Goal: Information Seeking & Learning: Learn about a topic

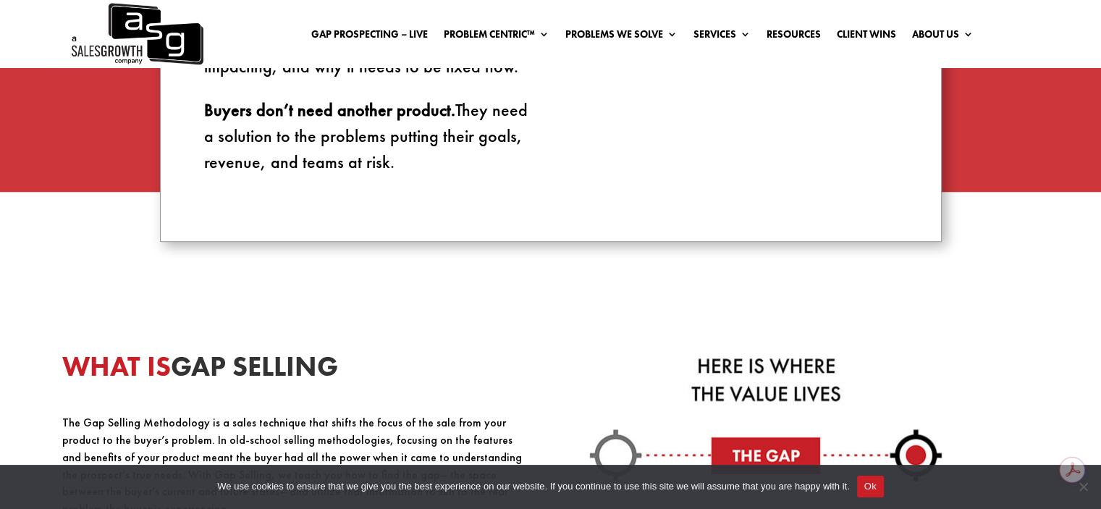
scroll to position [1771, 0]
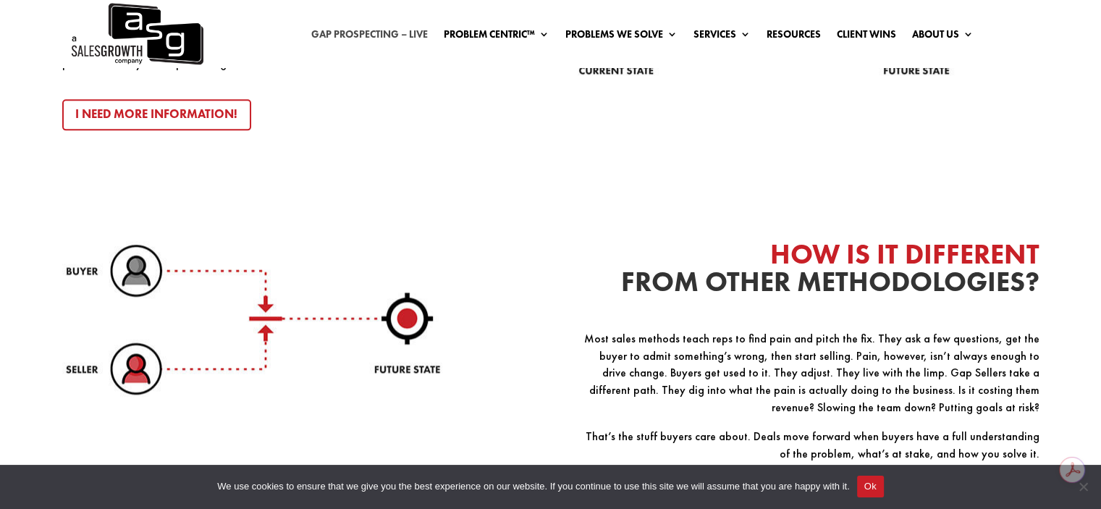
click at [361, 43] on link "Gap Prospecting – LIVE" at bounding box center [369, 37] width 117 height 16
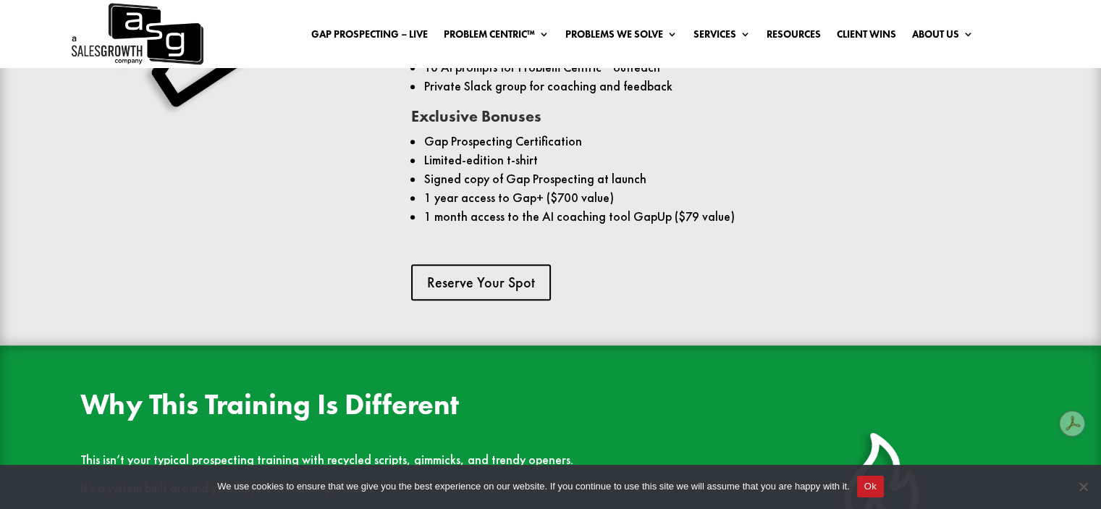
scroll to position [1385, 0]
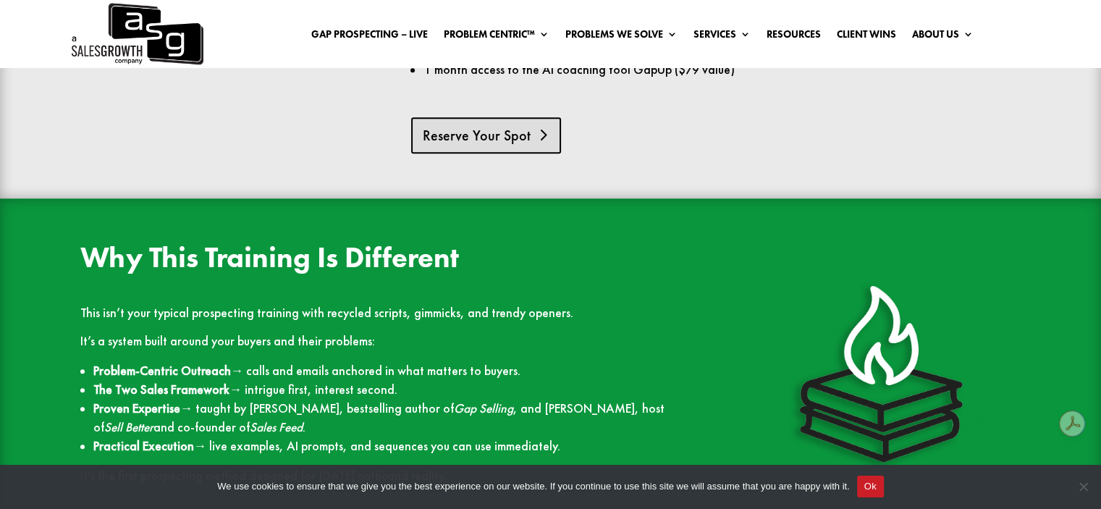
click at [495, 129] on link "Reserve Your Spot" at bounding box center [486, 135] width 150 height 36
click at [345, 325] on p "This isn’t your typical prospecting training with recycled scripts, gimmicks, a…" at bounding box center [385, 320] width 610 height 28
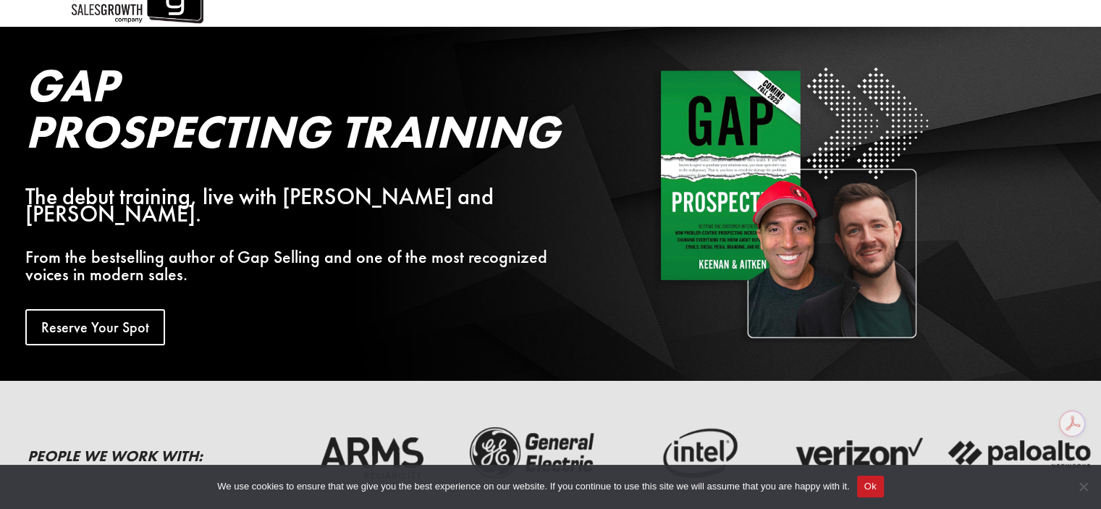
scroll to position [0, 0]
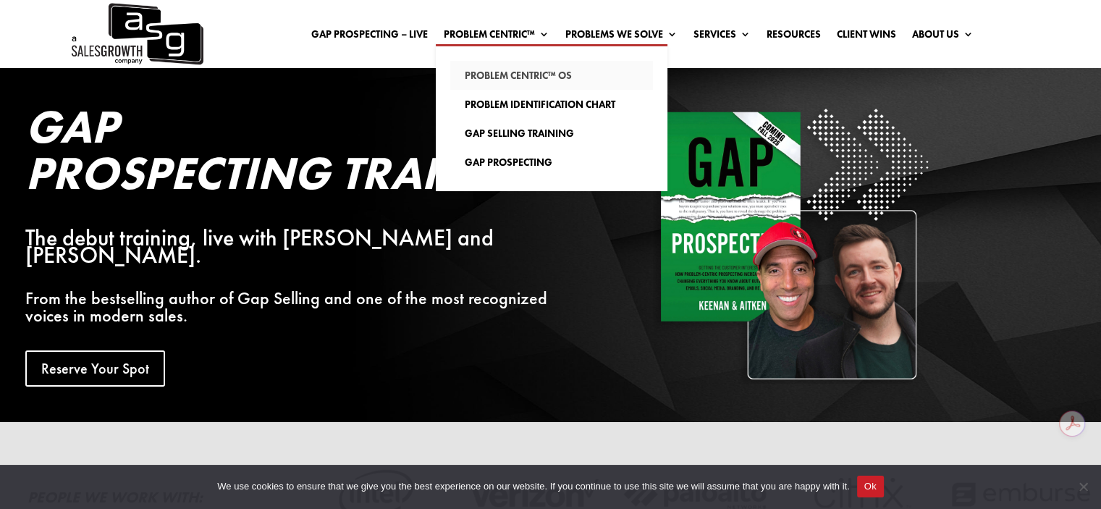
click at [494, 79] on link "Problem Centric™ OS" at bounding box center [551, 75] width 203 height 29
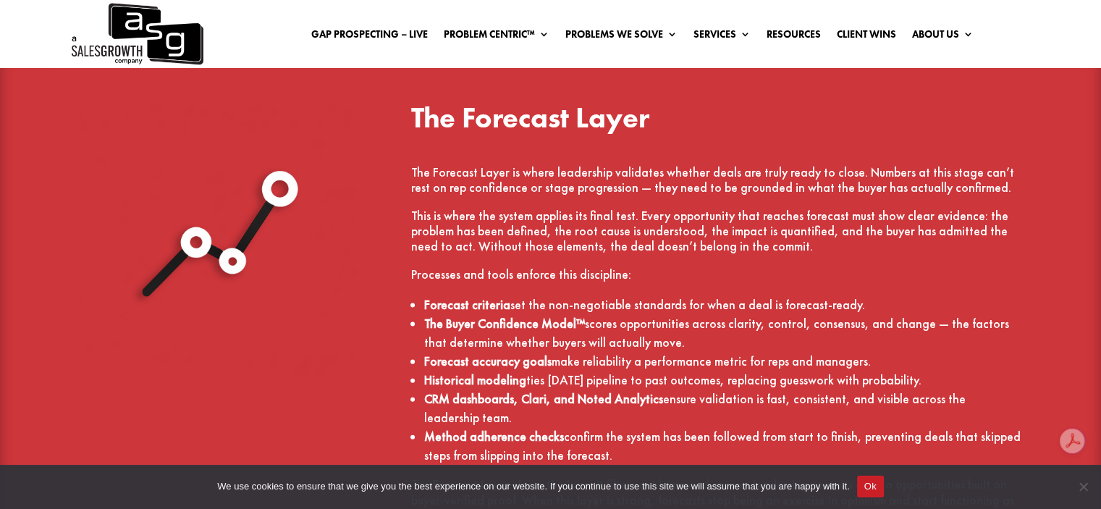
scroll to position [3118, 0]
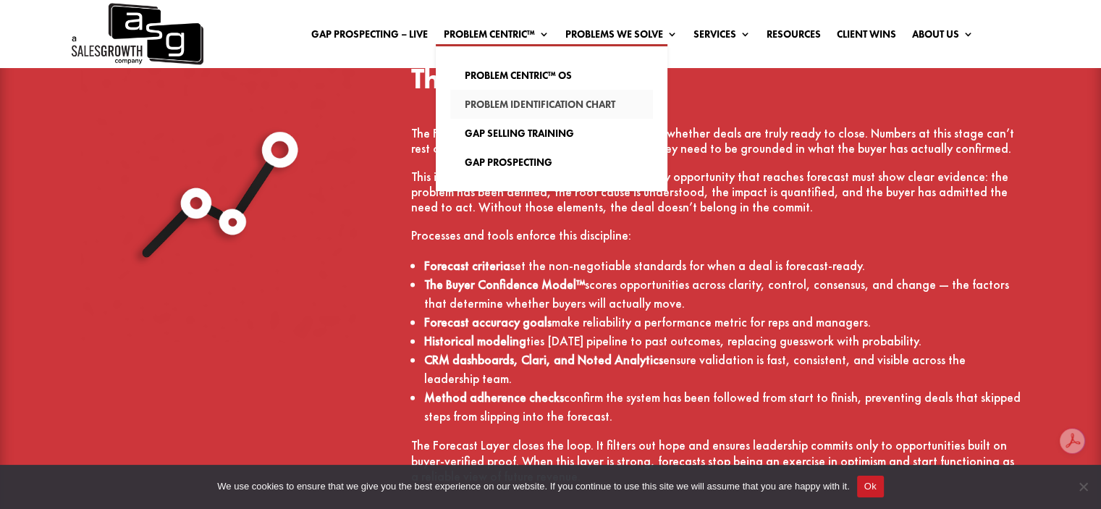
click at [485, 110] on link "Problem Identification Chart" at bounding box center [551, 104] width 203 height 29
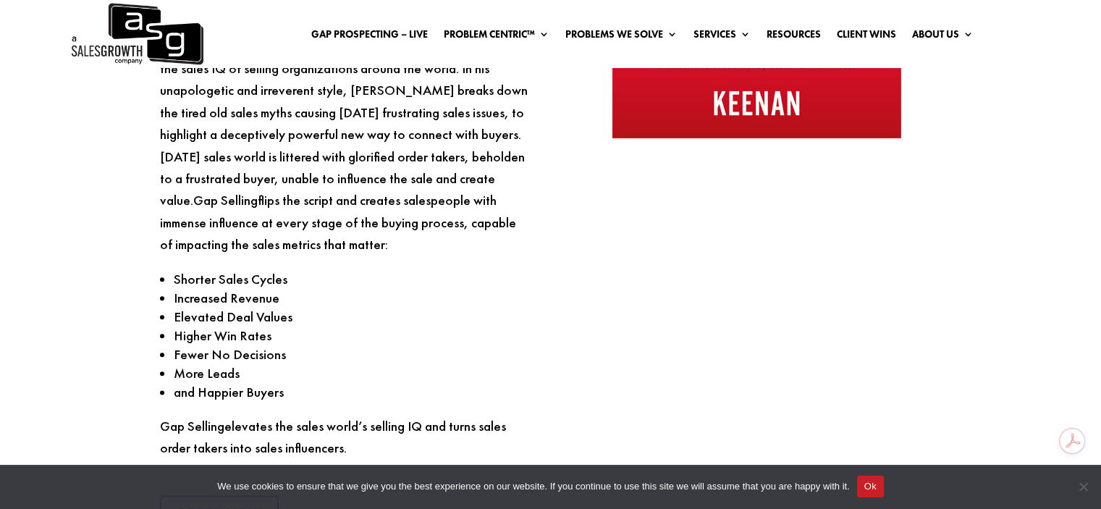
scroll to position [1749, 0]
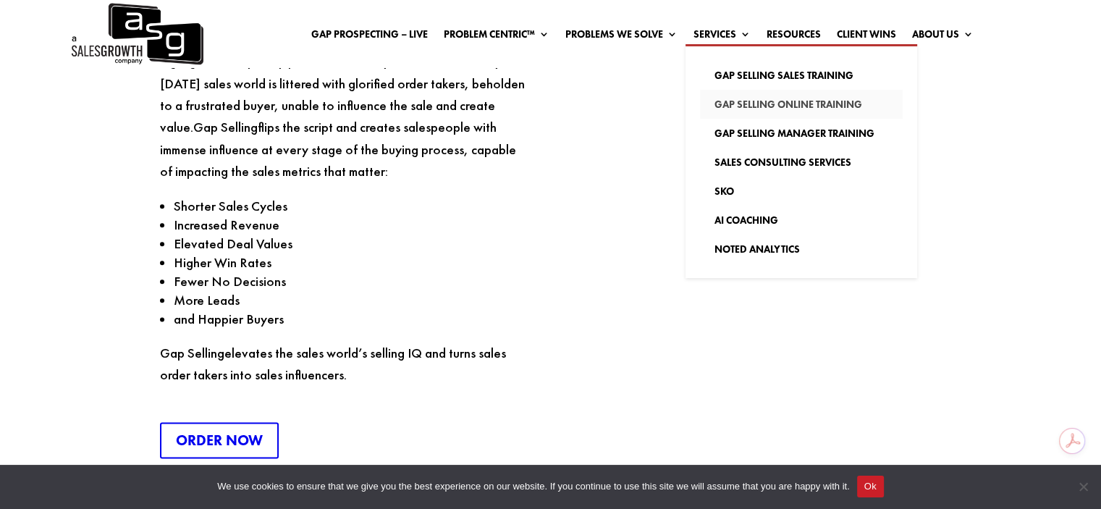
click at [739, 108] on link "Gap Selling Online Training" at bounding box center [801, 104] width 203 height 29
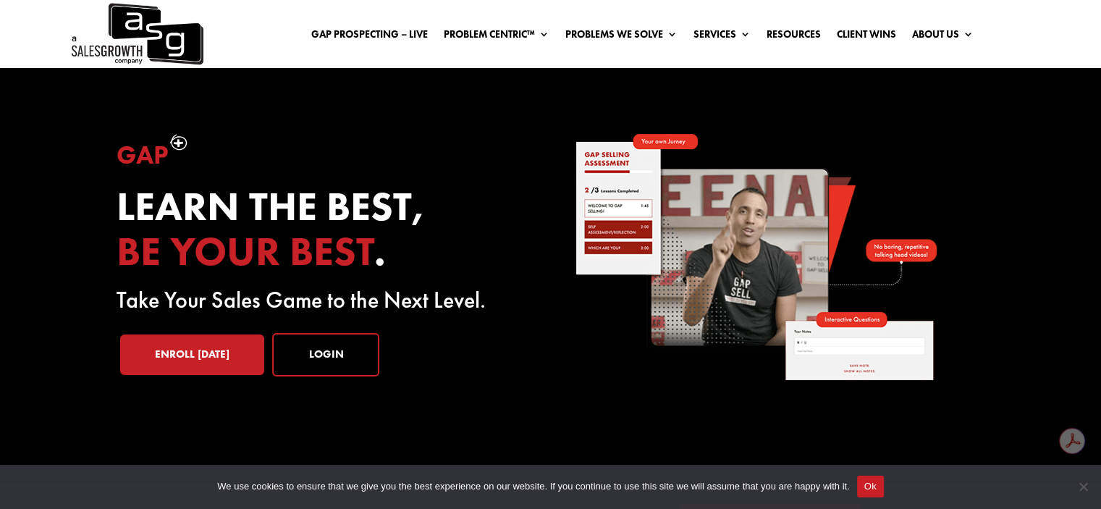
click at [708, 34] on link "Services" at bounding box center [722, 37] width 57 height 16
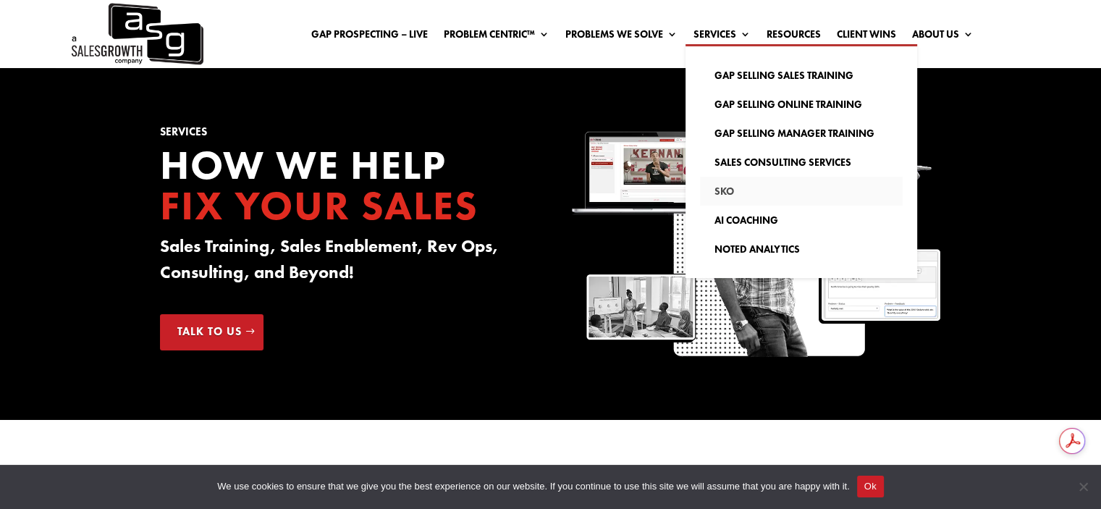
click at [728, 196] on link "SKO" at bounding box center [801, 191] width 203 height 29
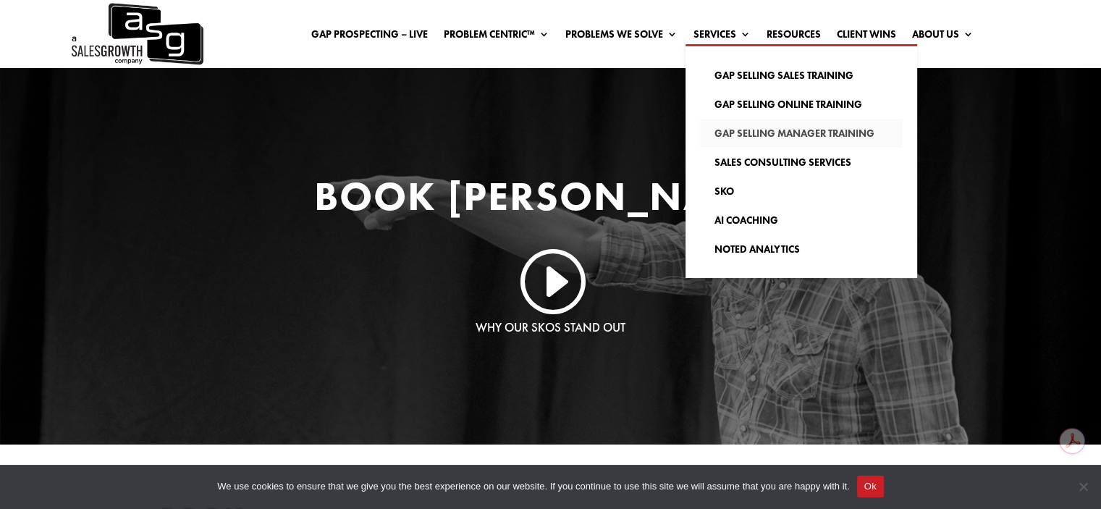
click at [729, 135] on link "Gap Selling Manager Training" at bounding box center [801, 133] width 203 height 29
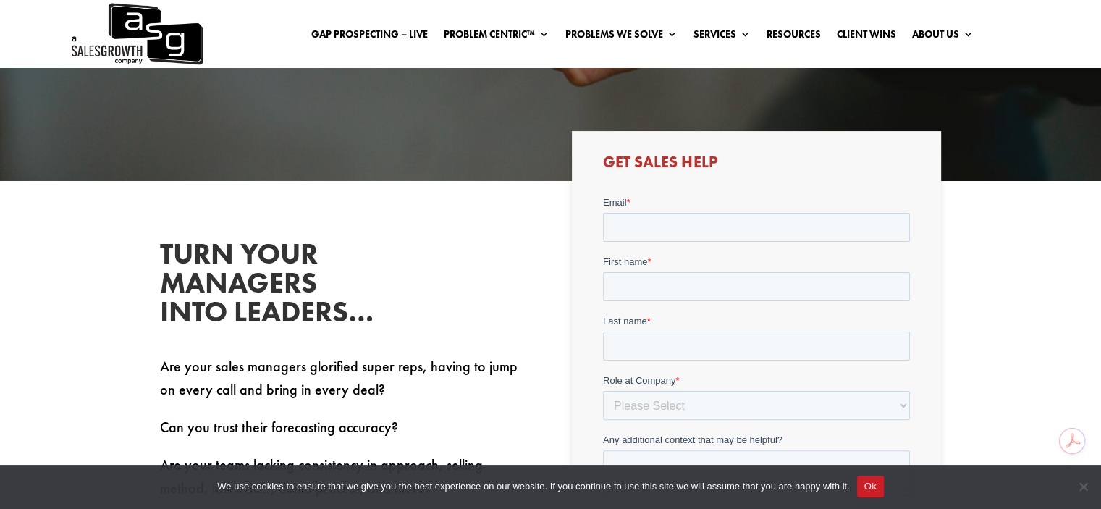
scroll to position [233, 0]
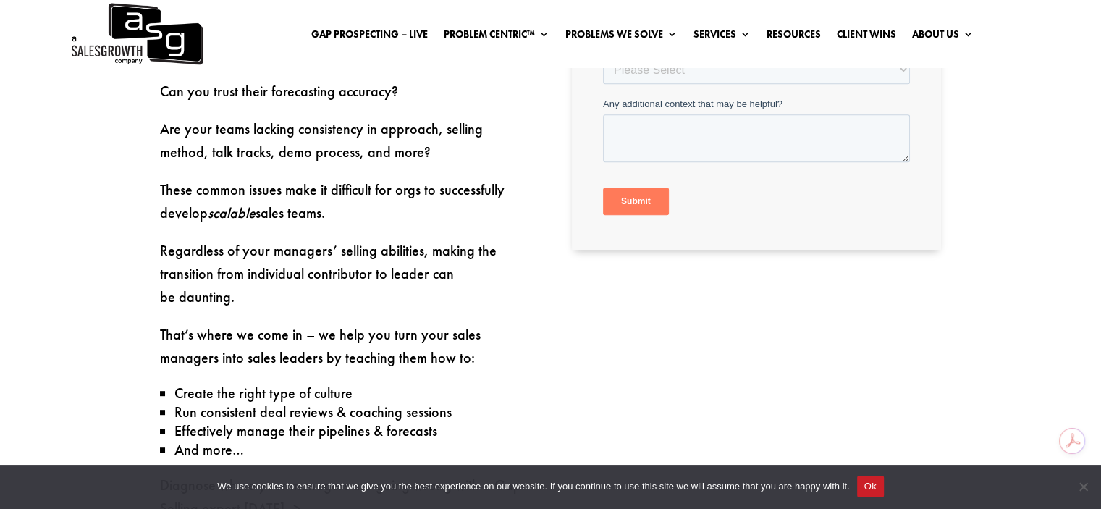
scroll to position [679, 0]
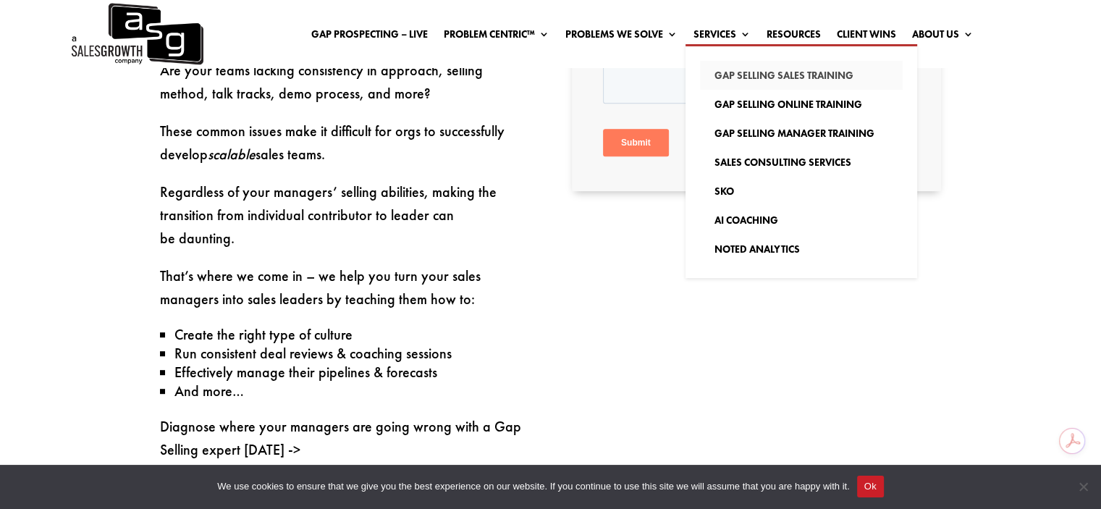
click at [759, 75] on link "Gap Selling Sales Training" at bounding box center [801, 75] width 203 height 29
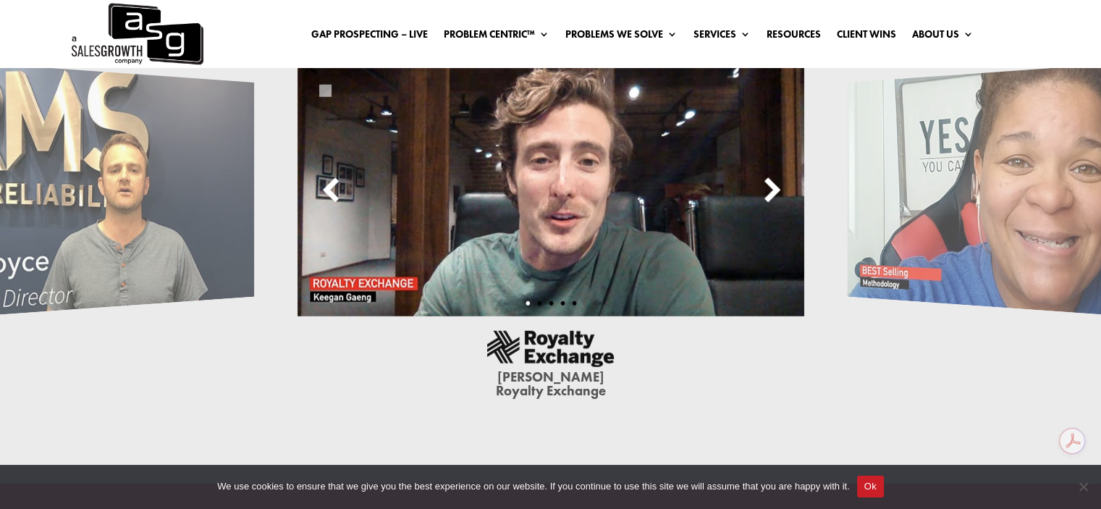
scroll to position [3969, 0]
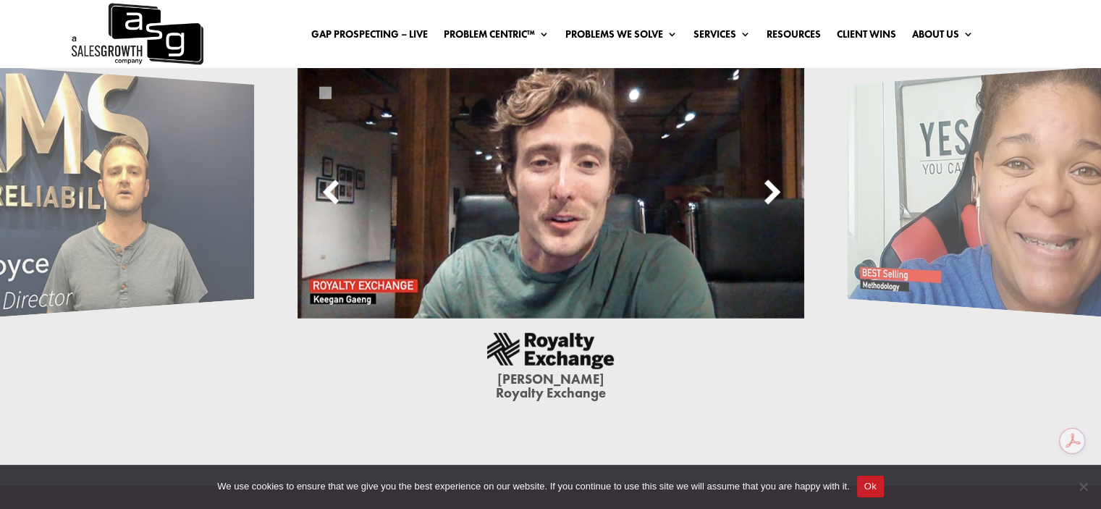
click at [174, 22] on img at bounding box center [137, 34] width 134 height 68
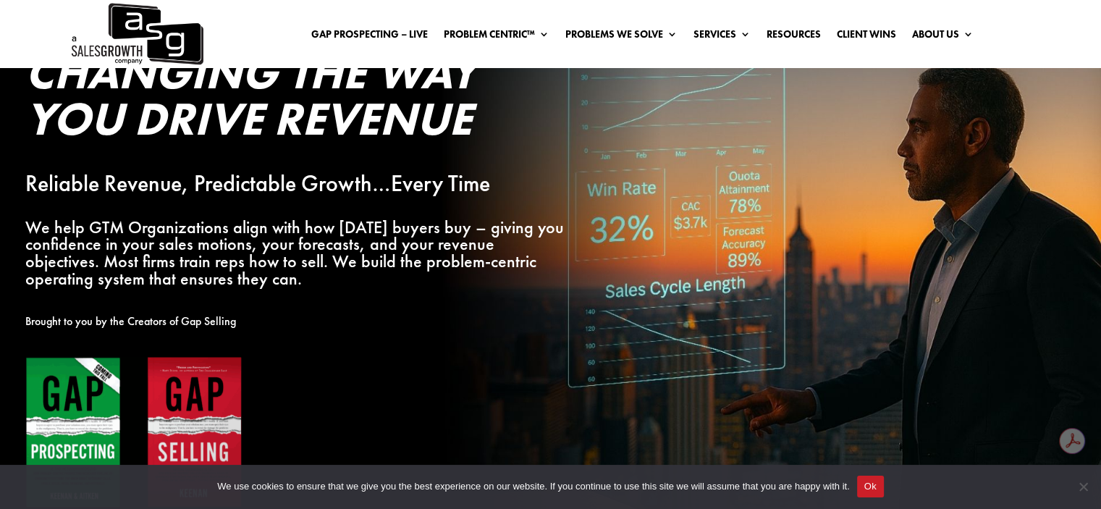
scroll to position [174, 0]
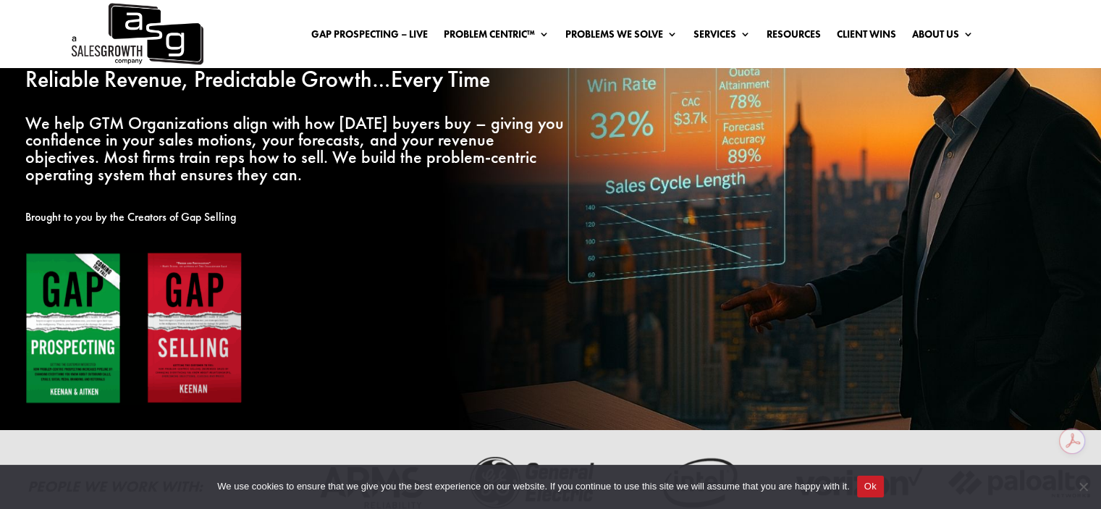
click at [96, 298] on img at bounding box center [133, 328] width 217 height 153
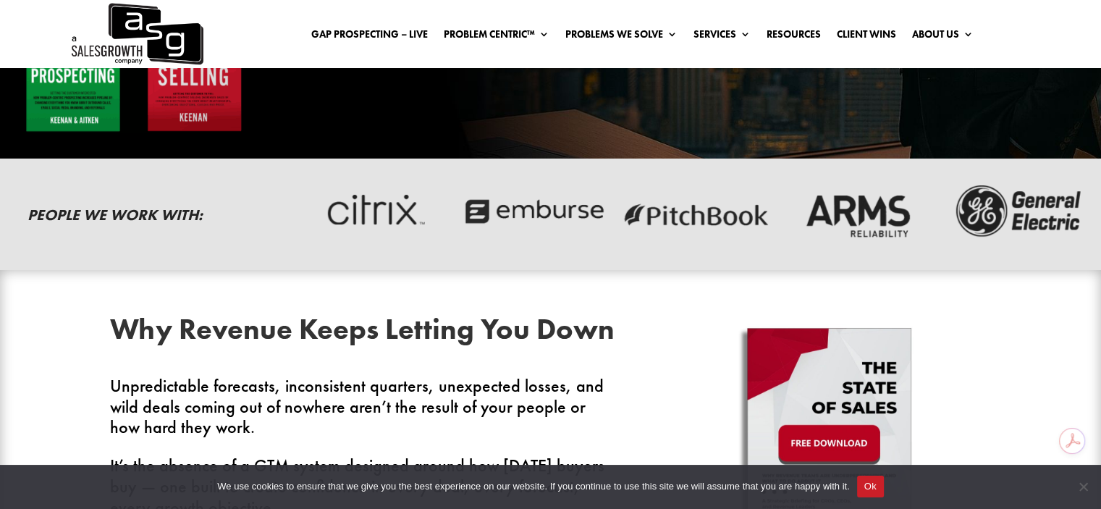
scroll to position [0, 0]
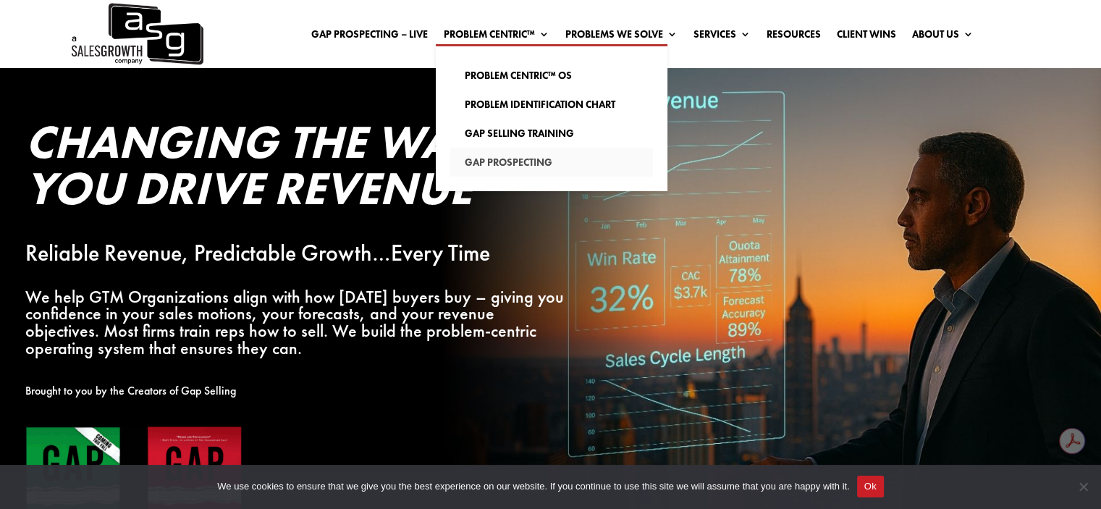
click at [506, 164] on link "Gap Prospecting" at bounding box center [551, 162] width 203 height 29
